Goal: Task Accomplishment & Management: Manage account settings

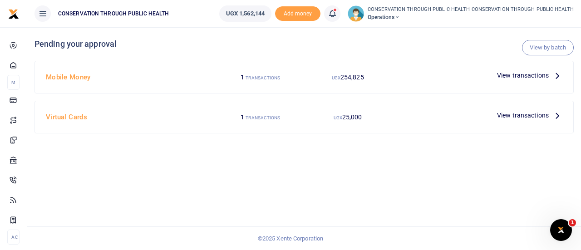
click at [558, 77] on icon at bounding box center [557, 75] width 10 height 10
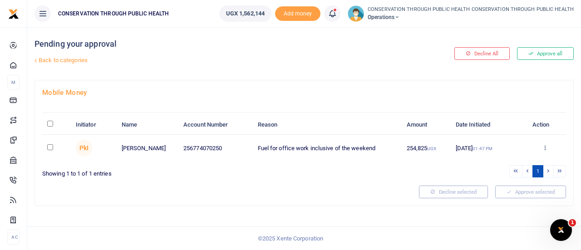
click at [49, 146] on input "checkbox" at bounding box center [50, 147] width 6 height 6
checkbox input "true"
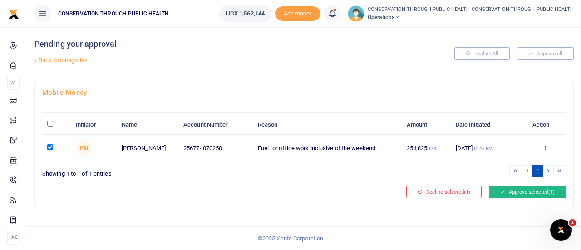
click at [525, 187] on button "Approve selected (1)" at bounding box center [527, 192] width 77 height 13
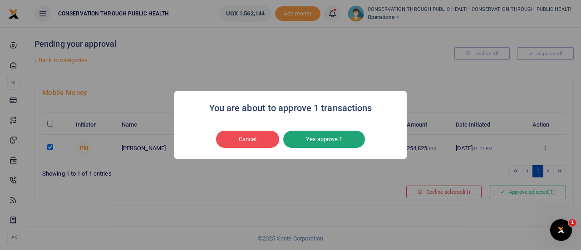
click at [362, 134] on button "Yes approve 1" at bounding box center [324, 139] width 82 height 17
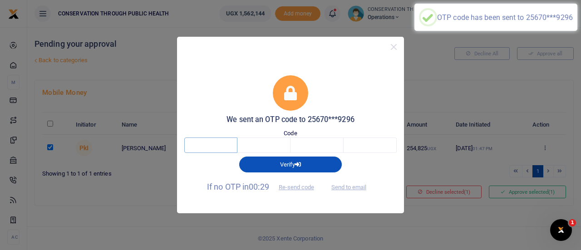
click at [210, 145] on input "text" at bounding box center [210, 145] width 53 height 15
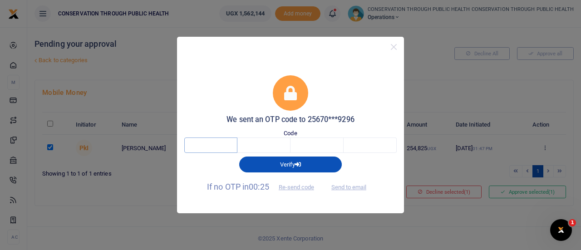
click at [210, 145] on input "text" at bounding box center [210, 145] width 53 height 15
type input "9"
type input "4"
type input "1"
type input "3"
